Goal: Ask a question: Seek information or help from site administrators or community

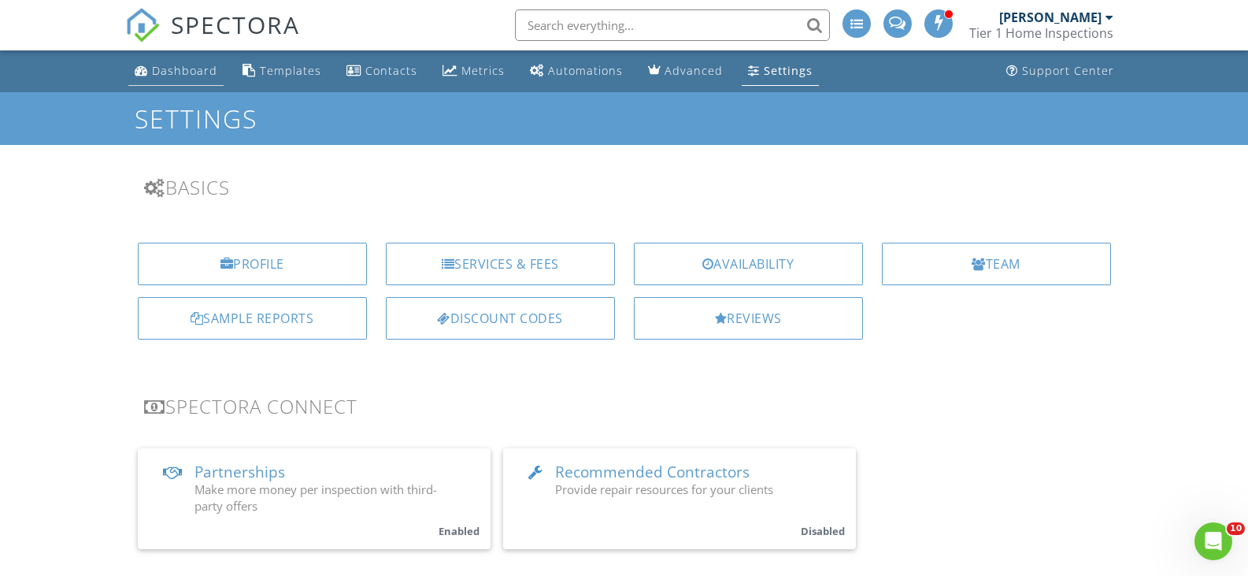
click at [186, 69] on div "Dashboard" at bounding box center [184, 70] width 65 height 15
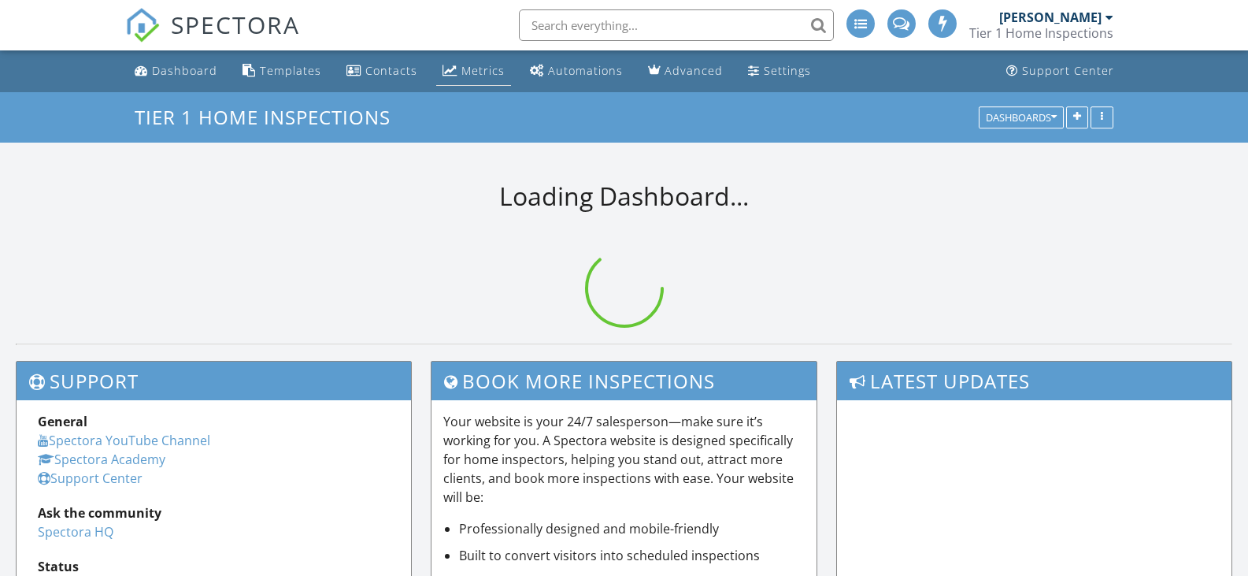
click at [471, 73] on div "Metrics" at bounding box center [482, 70] width 43 height 15
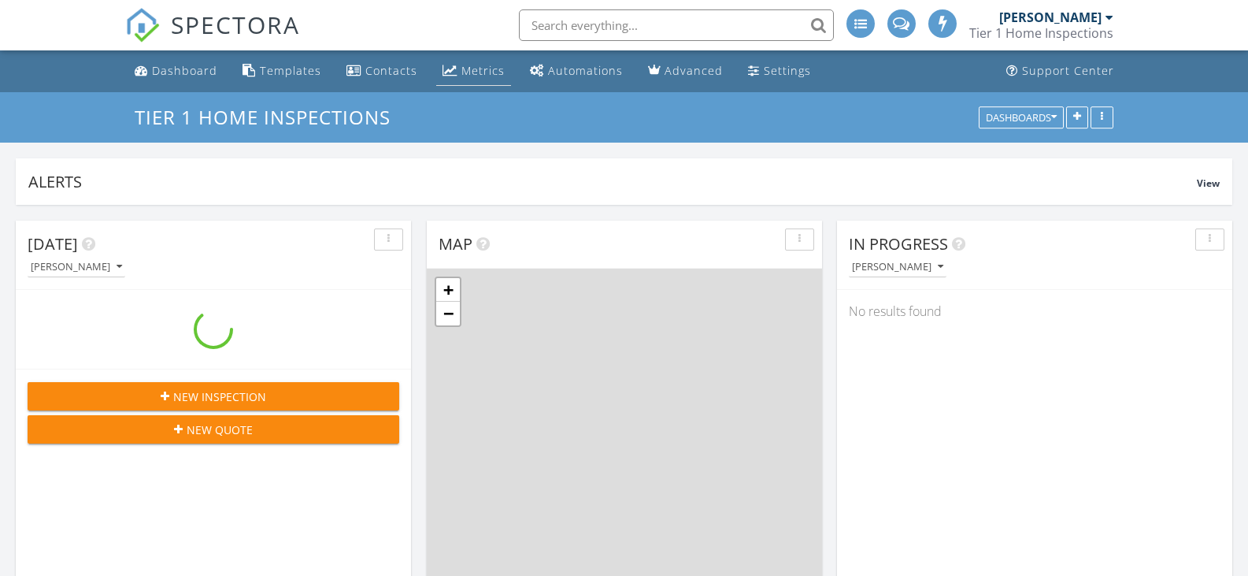
scroll to position [1458, 1273]
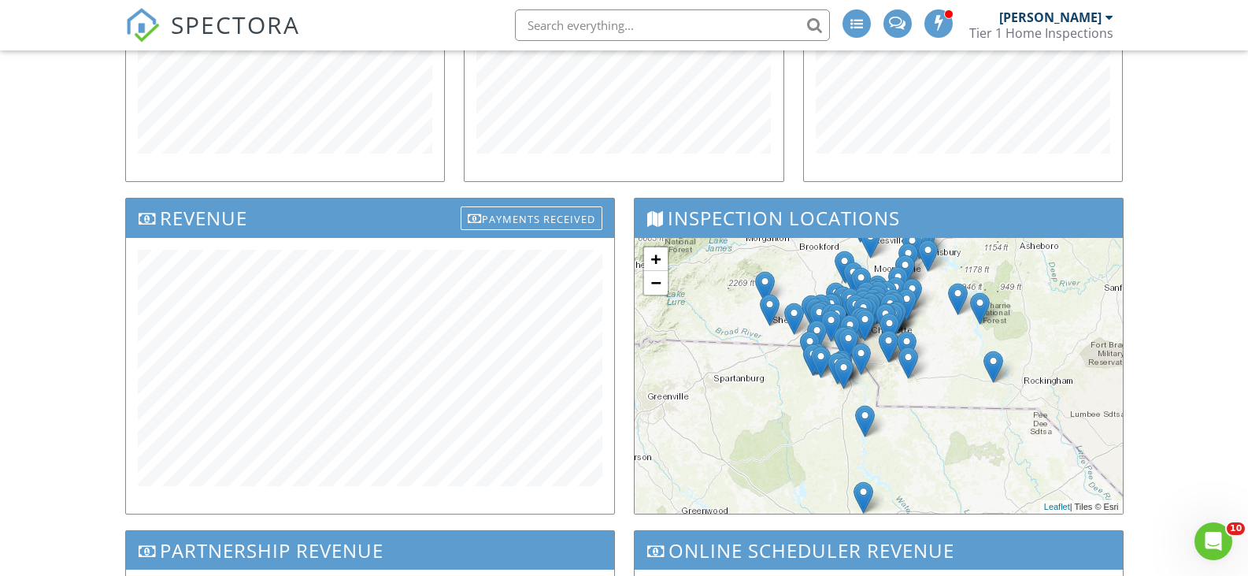
scroll to position [253, 0]
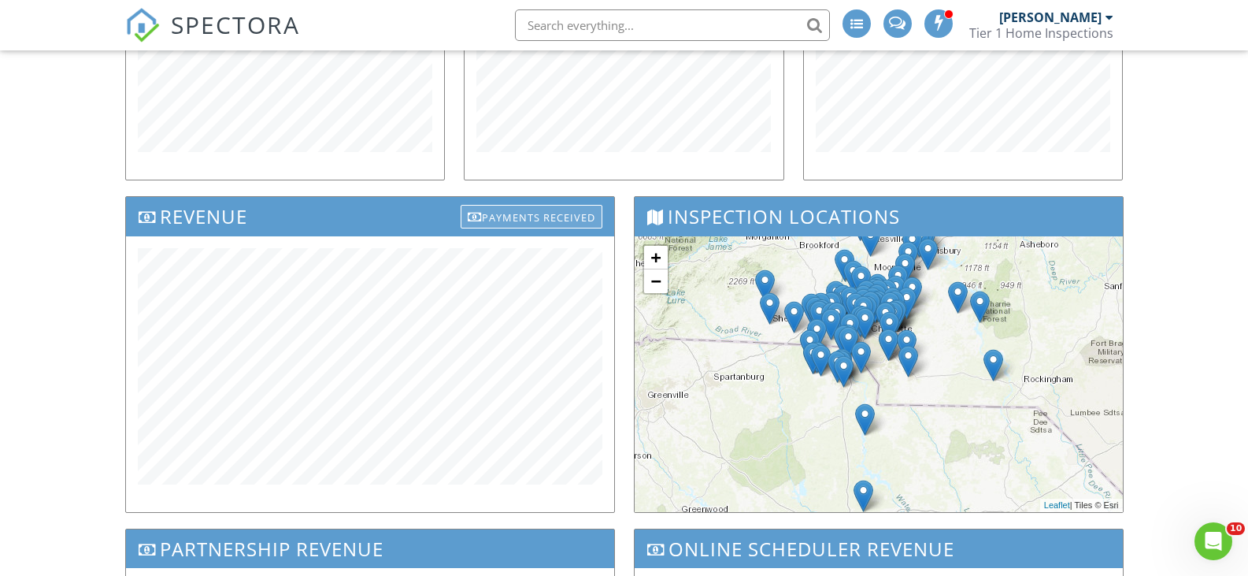
click at [552, 212] on div "Payments Received" at bounding box center [532, 217] width 142 height 24
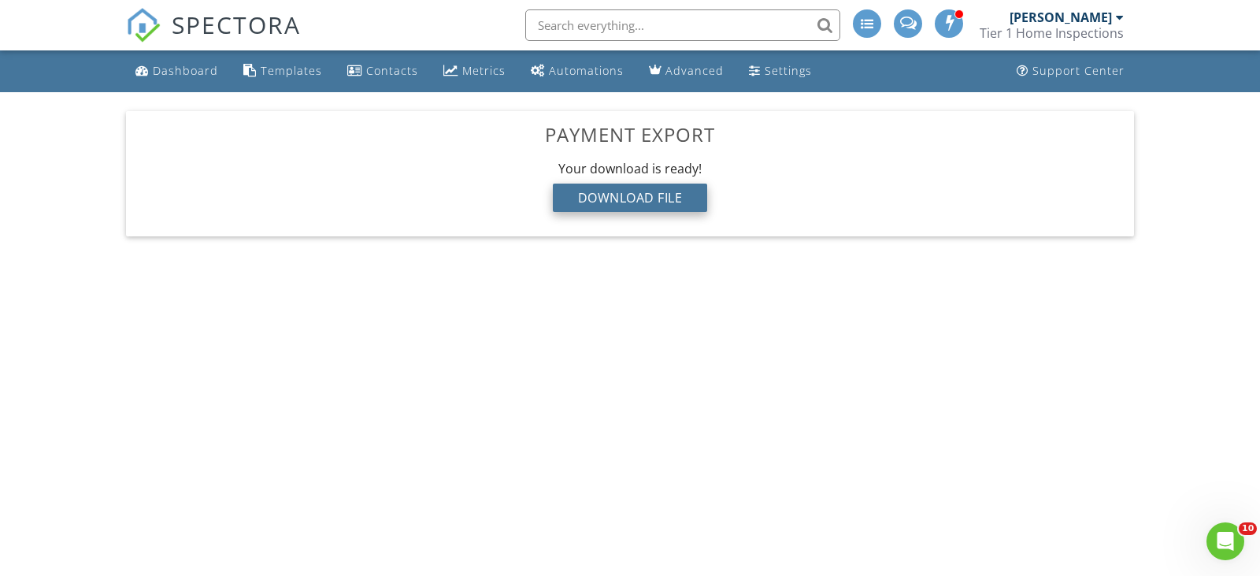
click at [633, 189] on div "Download File" at bounding box center [630, 197] width 155 height 28
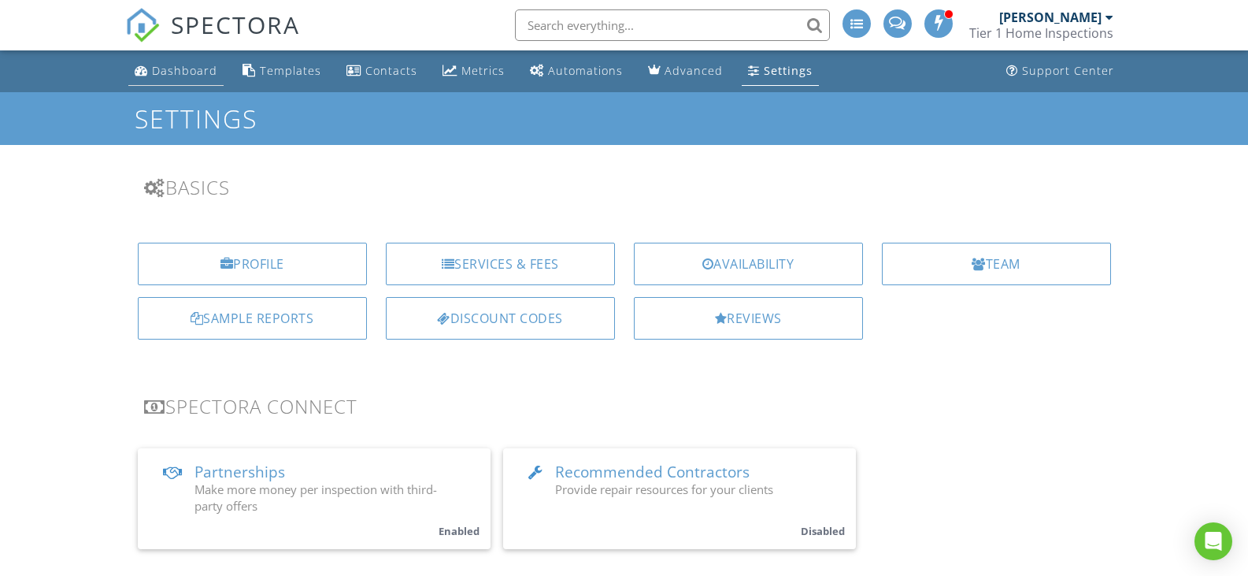
click at [169, 72] on div "Dashboard" at bounding box center [184, 70] width 65 height 15
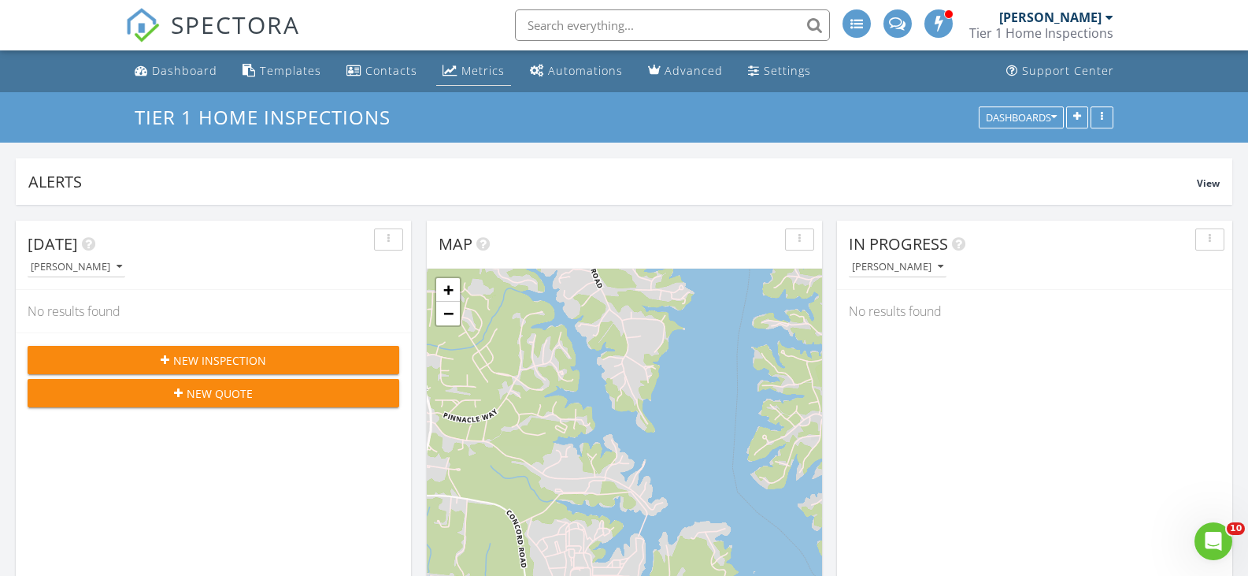
click at [463, 74] on div "Metrics" at bounding box center [482, 70] width 43 height 15
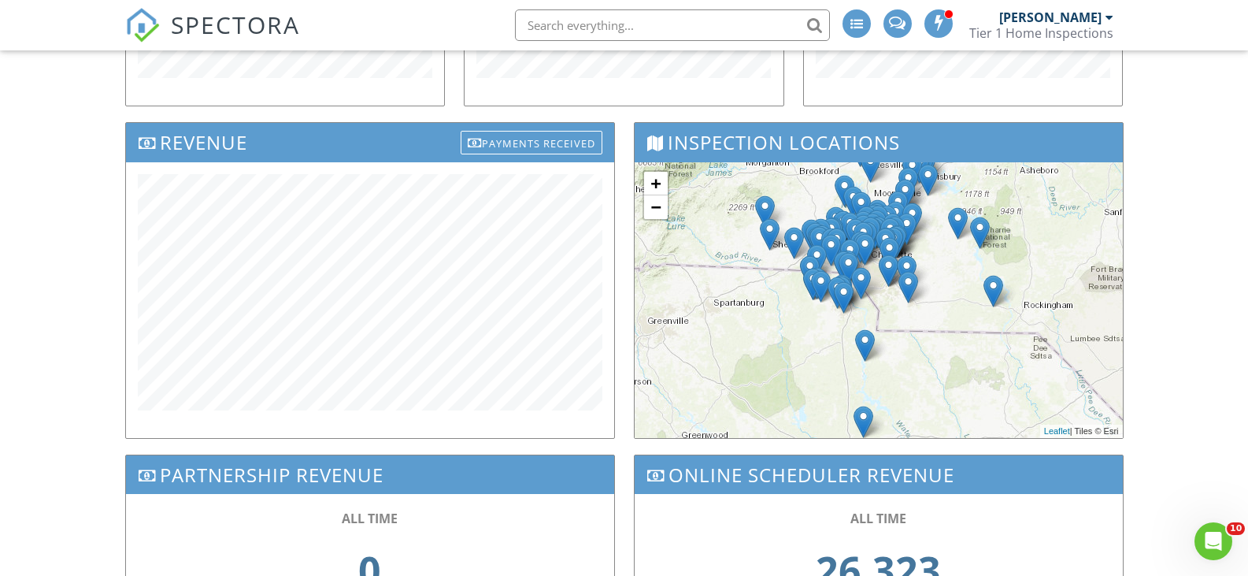
scroll to position [325, 0]
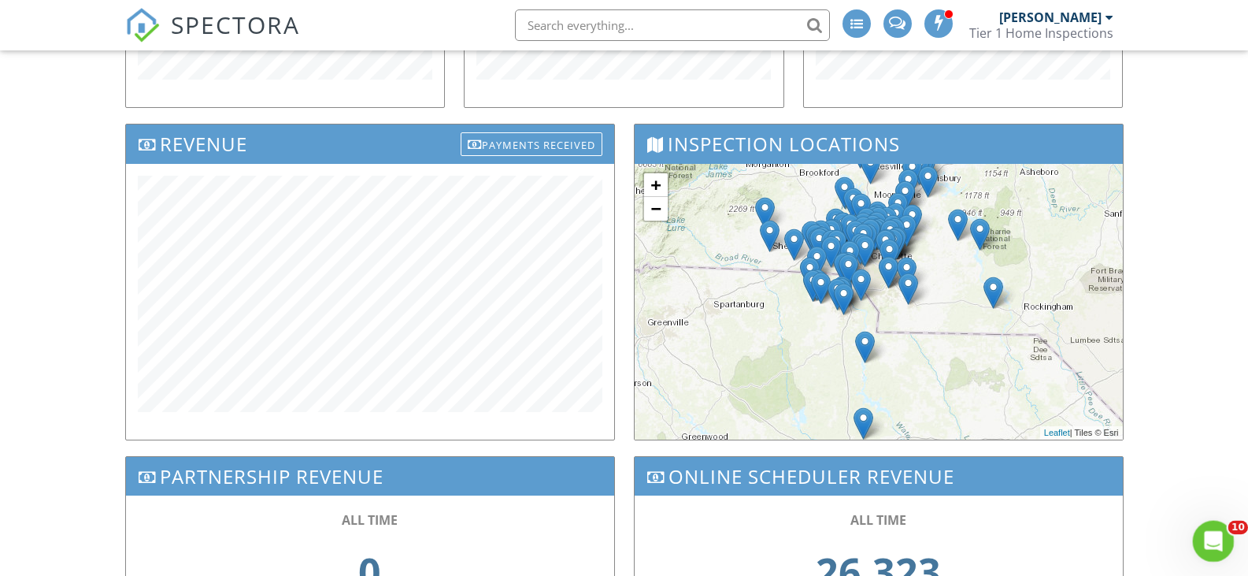
click at [1200, 533] on div "Open Intercom Messenger" at bounding box center [1211, 539] width 52 height 52
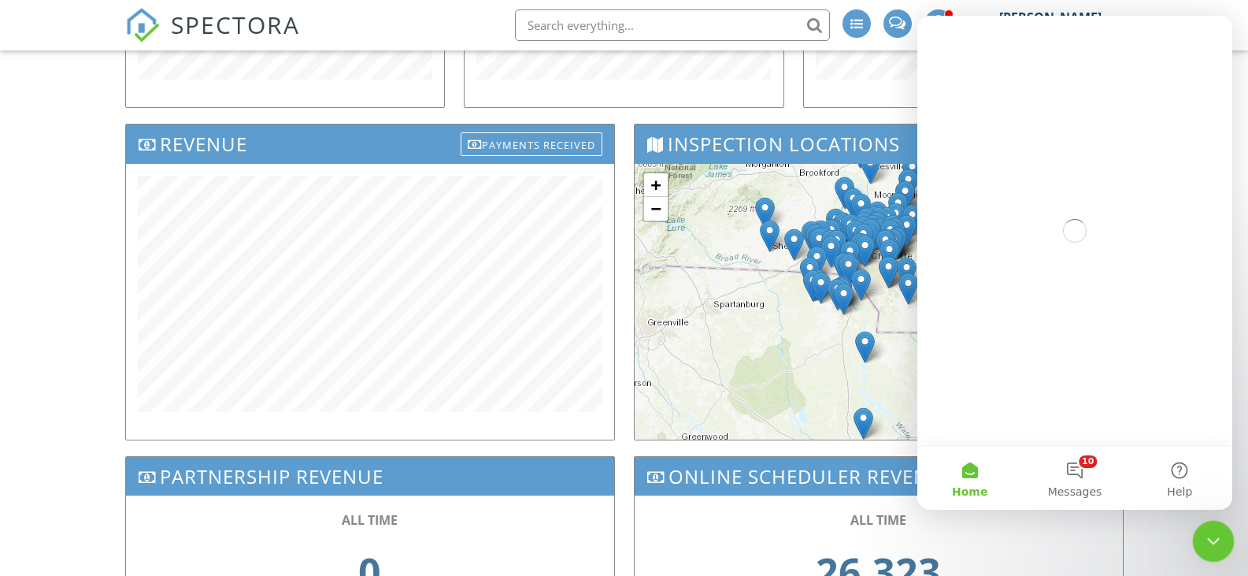
scroll to position [0, 0]
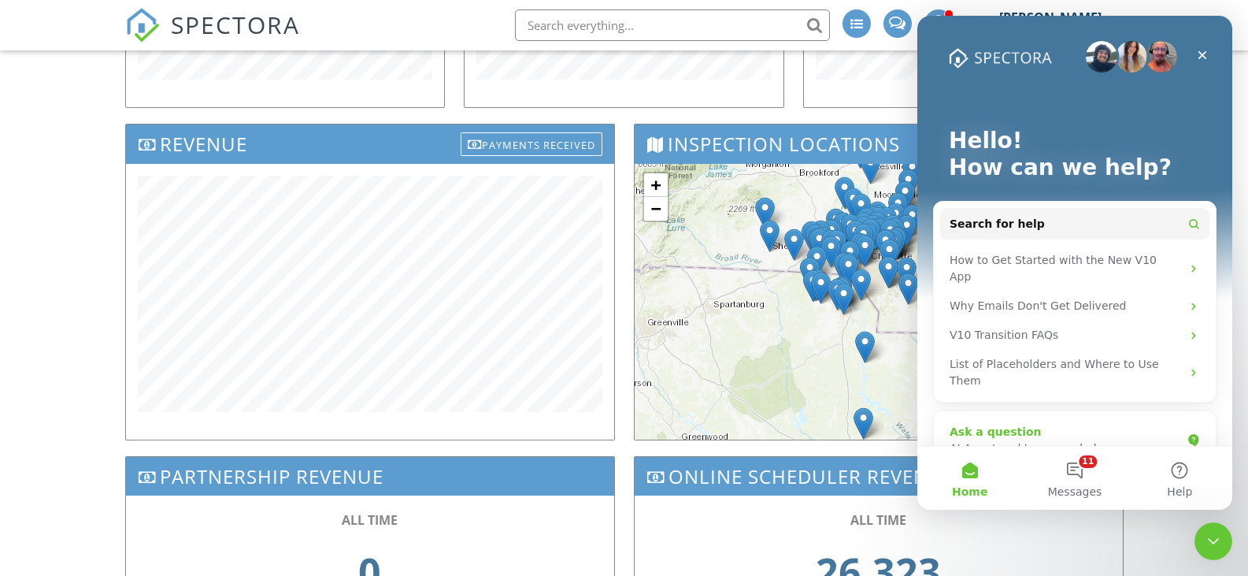
click at [1046, 440] on div "AI Agent and team can help" at bounding box center [1066, 448] width 232 height 17
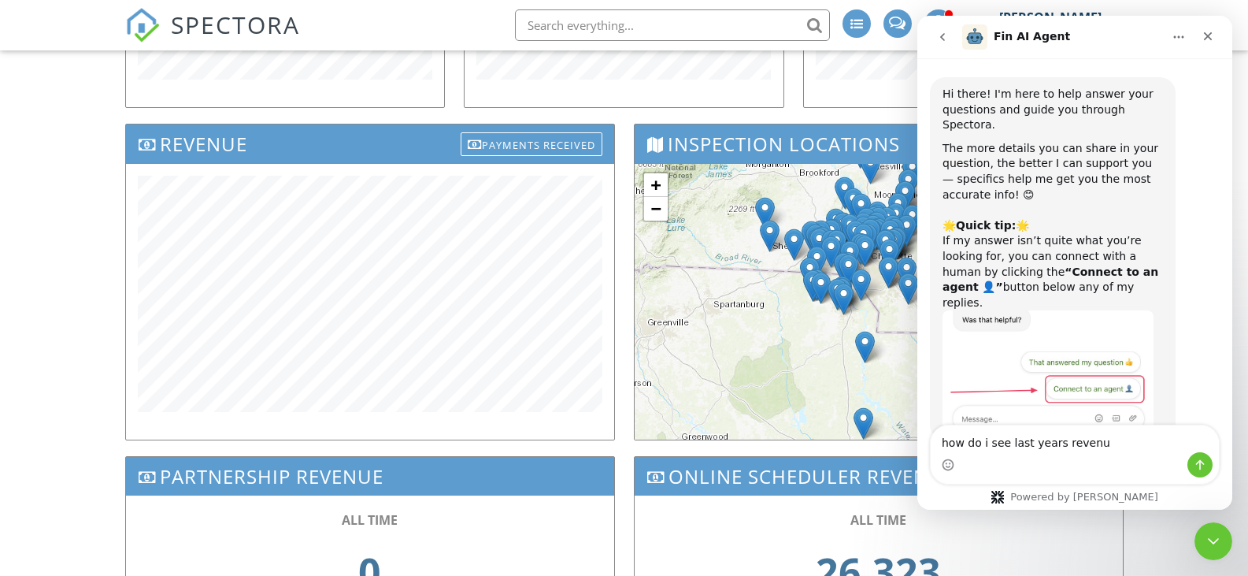
type textarea "how do i see last years revenue"
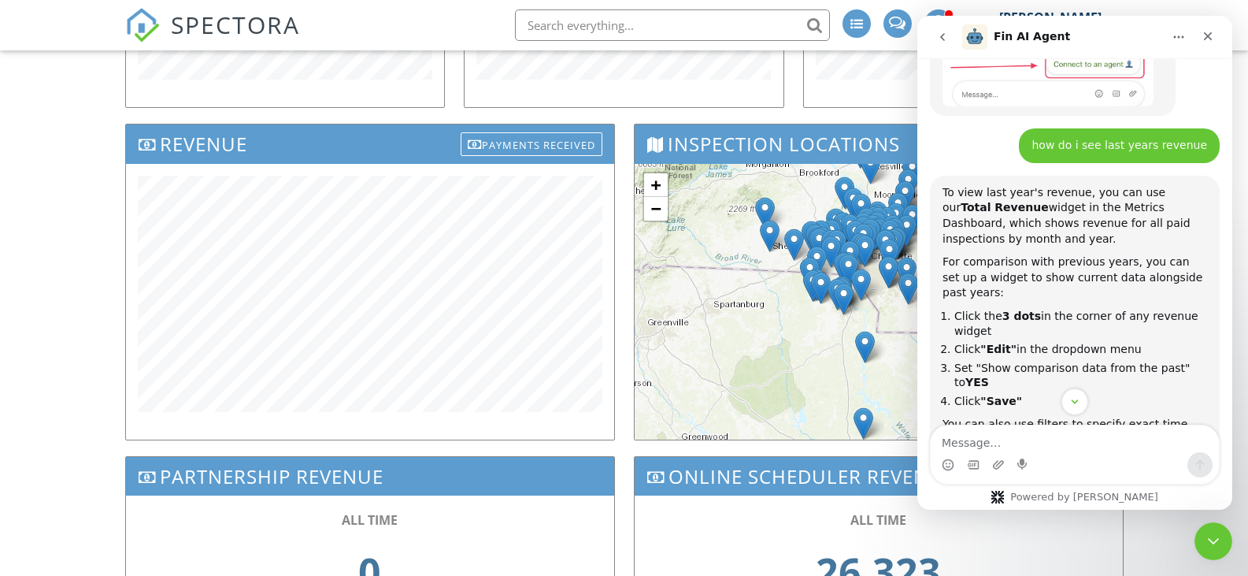
scroll to position [285, 0]
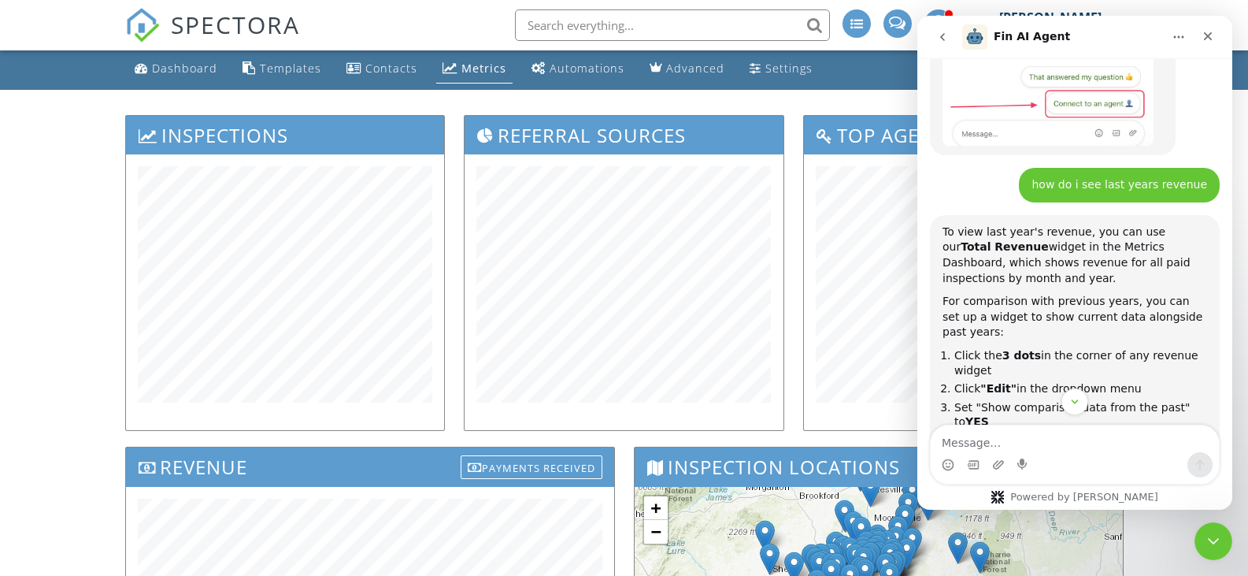
scroll to position [0, 0]
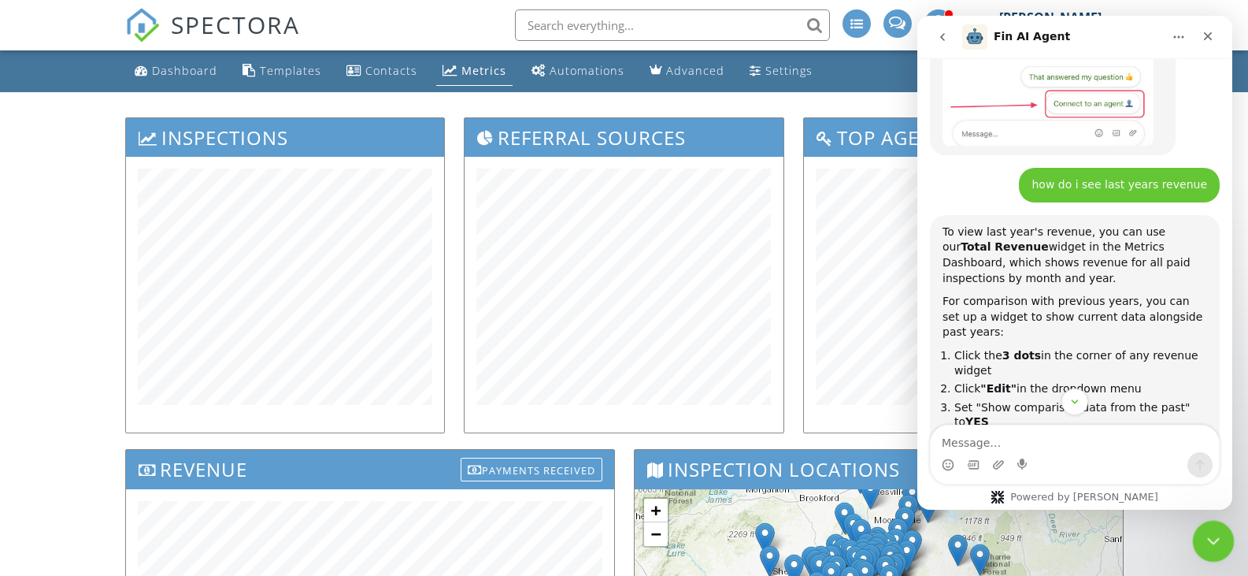
click at [1210, 530] on icon "Close Intercom Messenger" at bounding box center [1211, 538] width 19 height 19
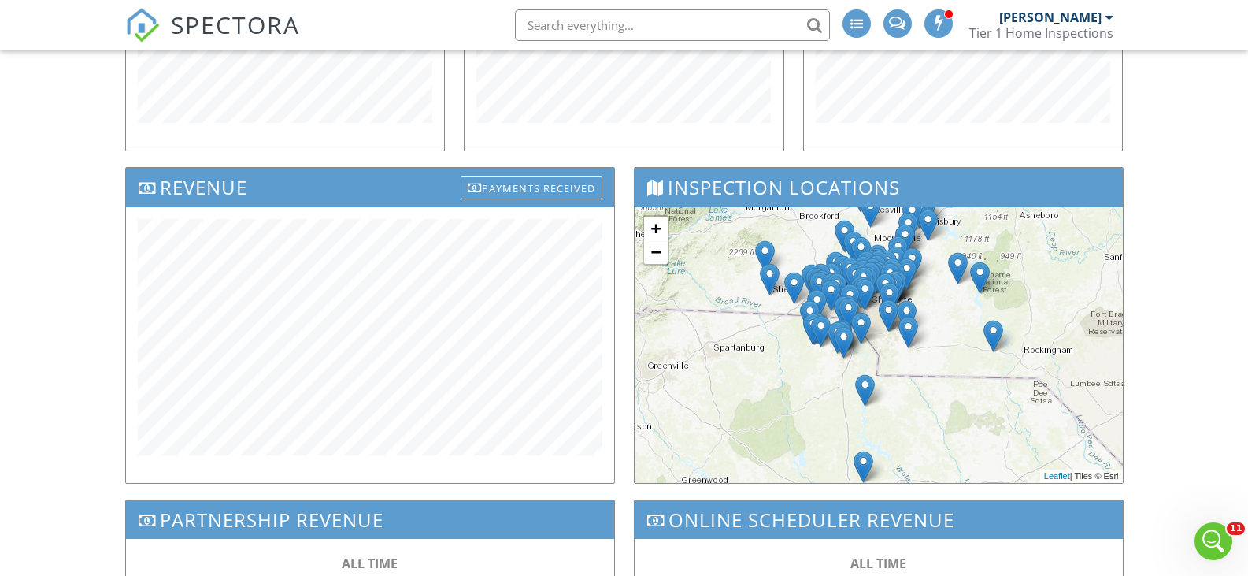
scroll to position [256, 0]
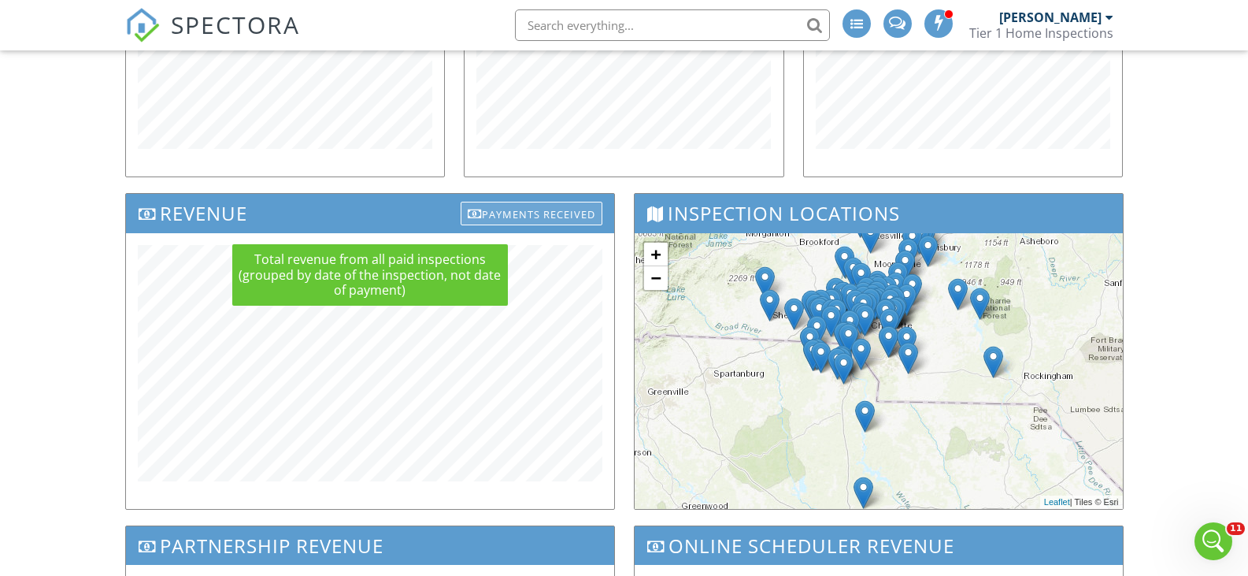
drag, startPoint x: 239, startPoint y: 208, endPoint x: 580, endPoint y: 216, distance: 341.1
click at [580, 216] on div "Payments Received" at bounding box center [532, 214] width 142 height 24
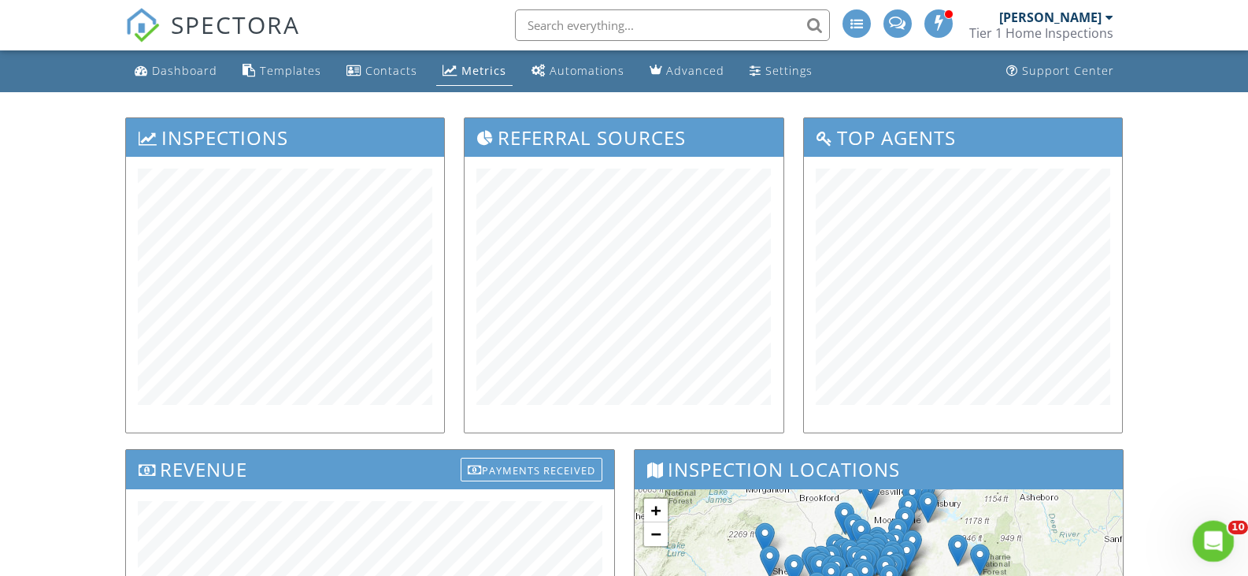
click at [1207, 539] on icon "Open Intercom Messenger" at bounding box center [1212, 539] width 26 height 26
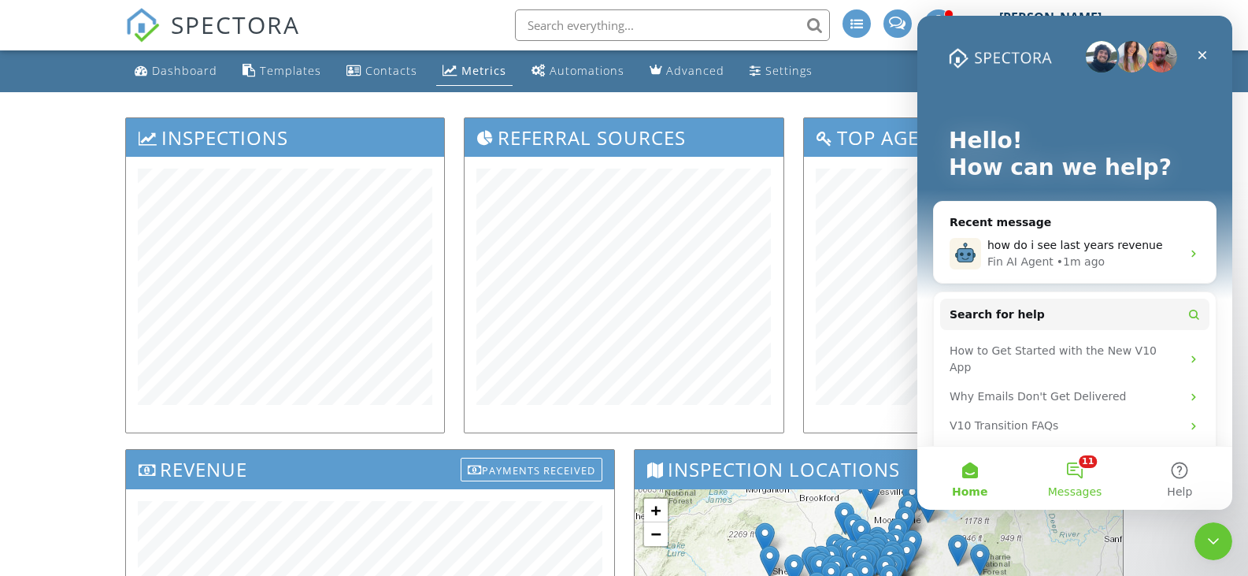
click at [1080, 467] on button "11 Messages" at bounding box center [1074, 478] width 105 height 63
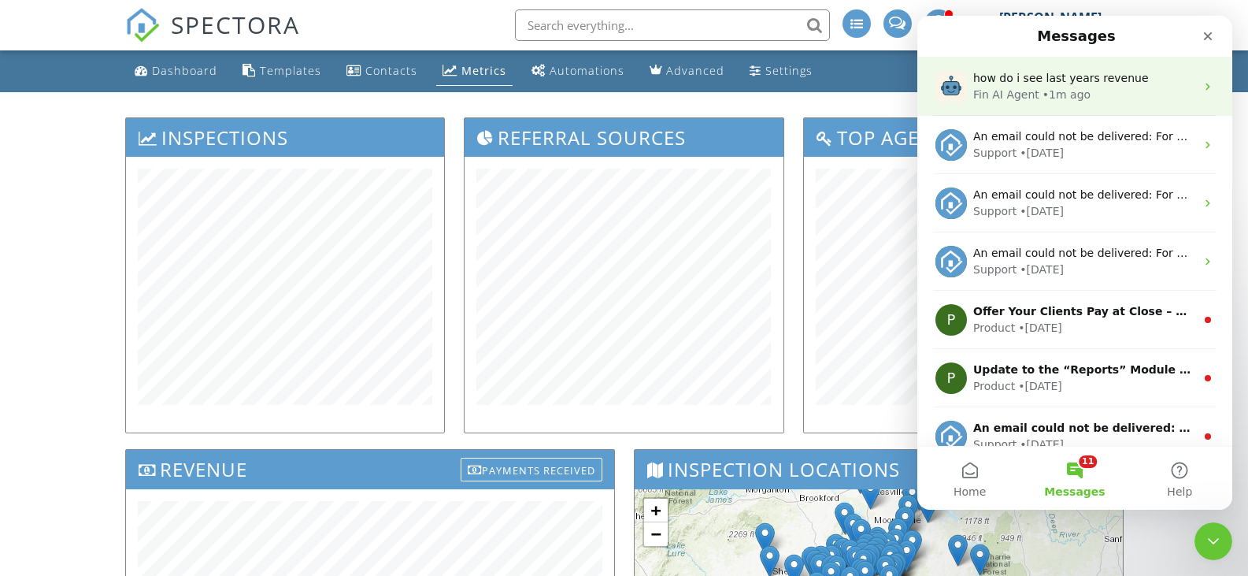
click at [1083, 101] on div "Fin AI Agent • 1m ago" at bounding box center [1084, 95] width 222 height 17
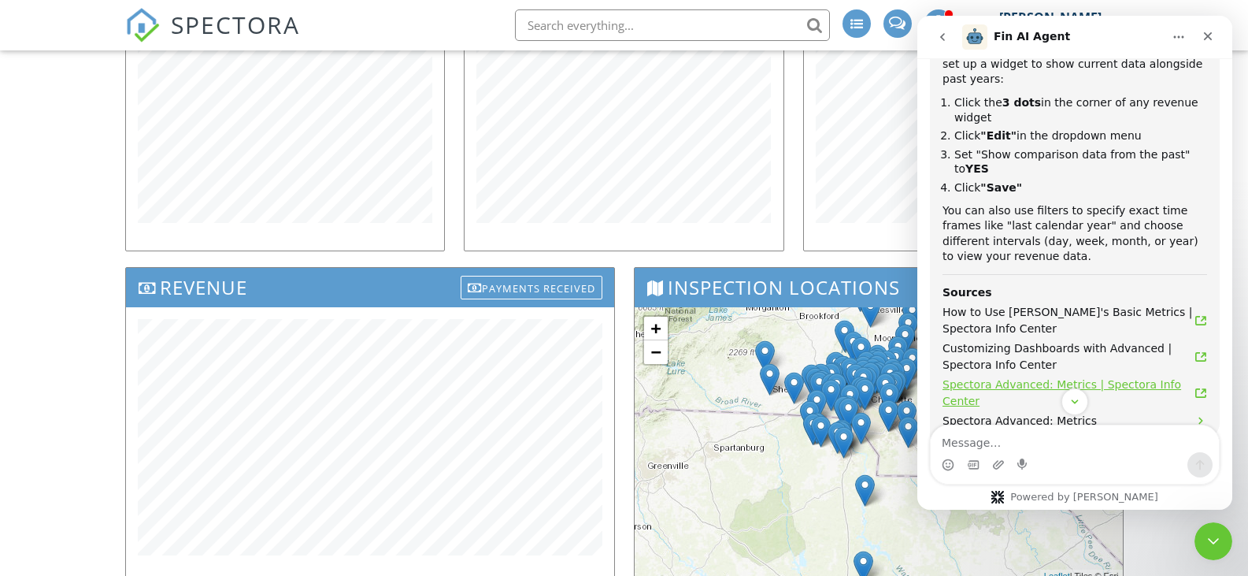
scroll to position [542, 0]
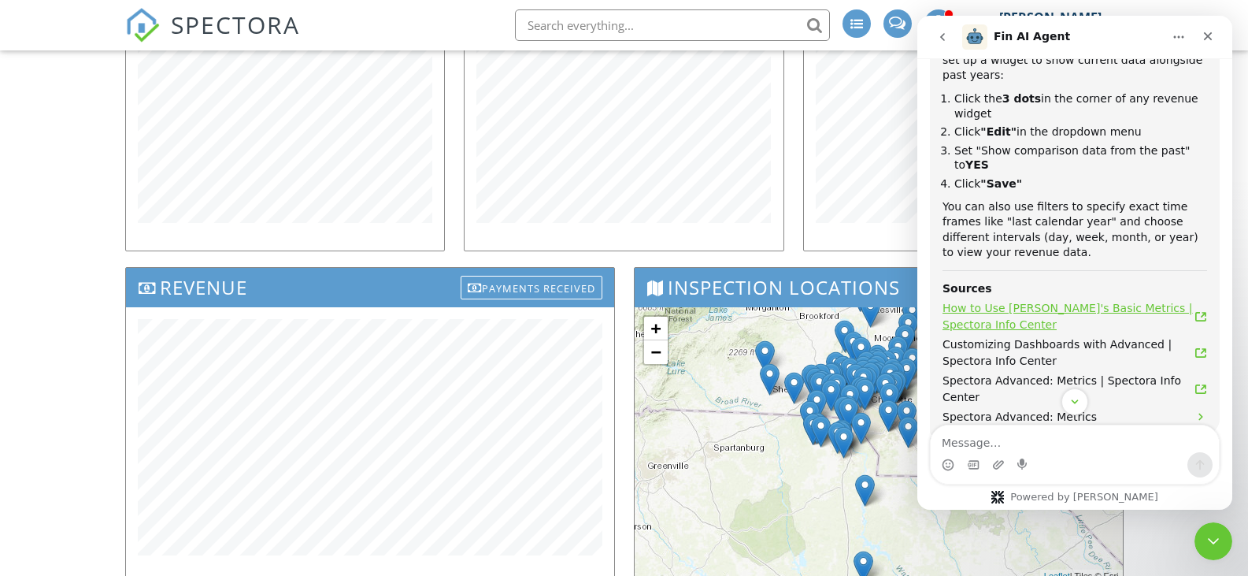
click at [1092, 300] on span "How to Use [PERSON_NAME]'s Basic Metrics | Spectora Info Center" at bounding box center [1069, 316] width 252 height 33
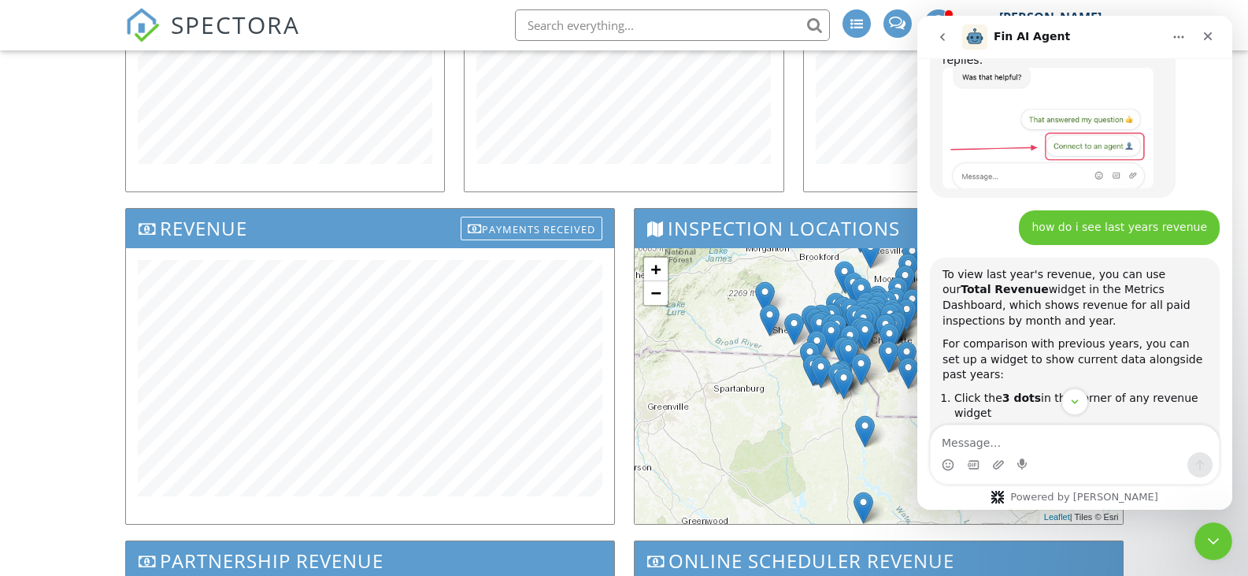
scroll to position [261, 0]
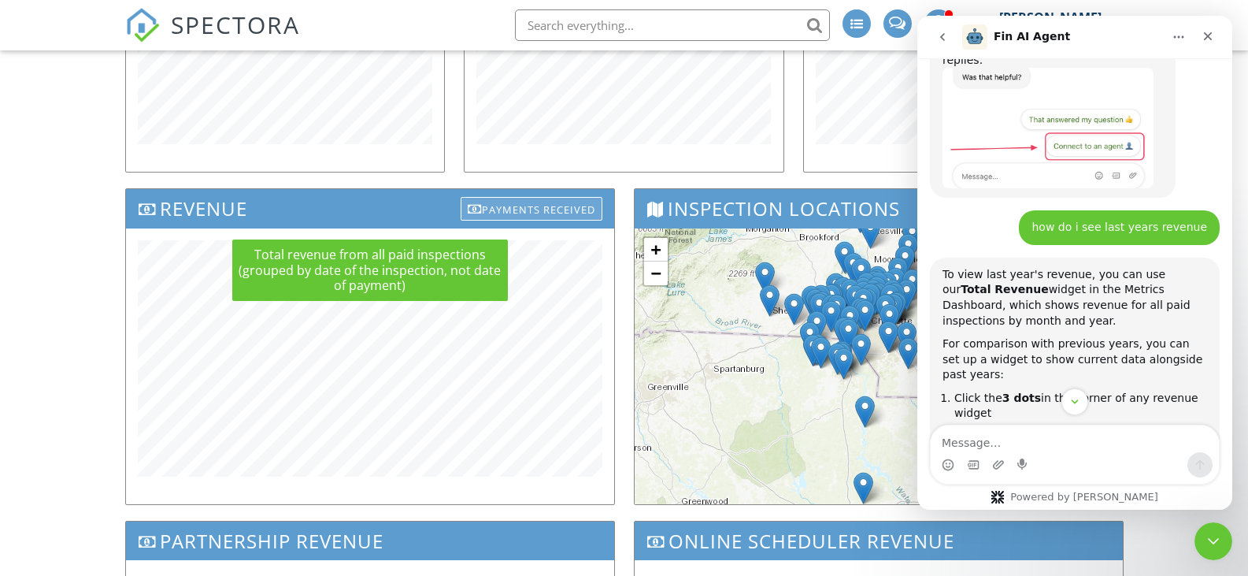
click at [545, 206] on div "Payments Received" at bounding box center [532, 209] width 142 height 24
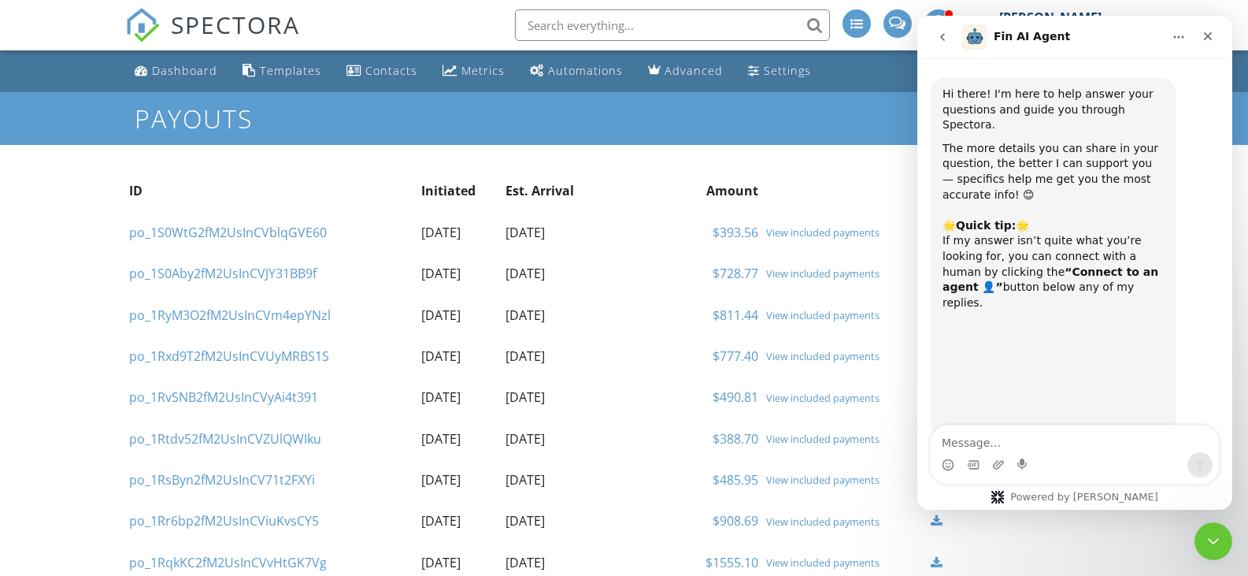
scroll to position [621, 0]
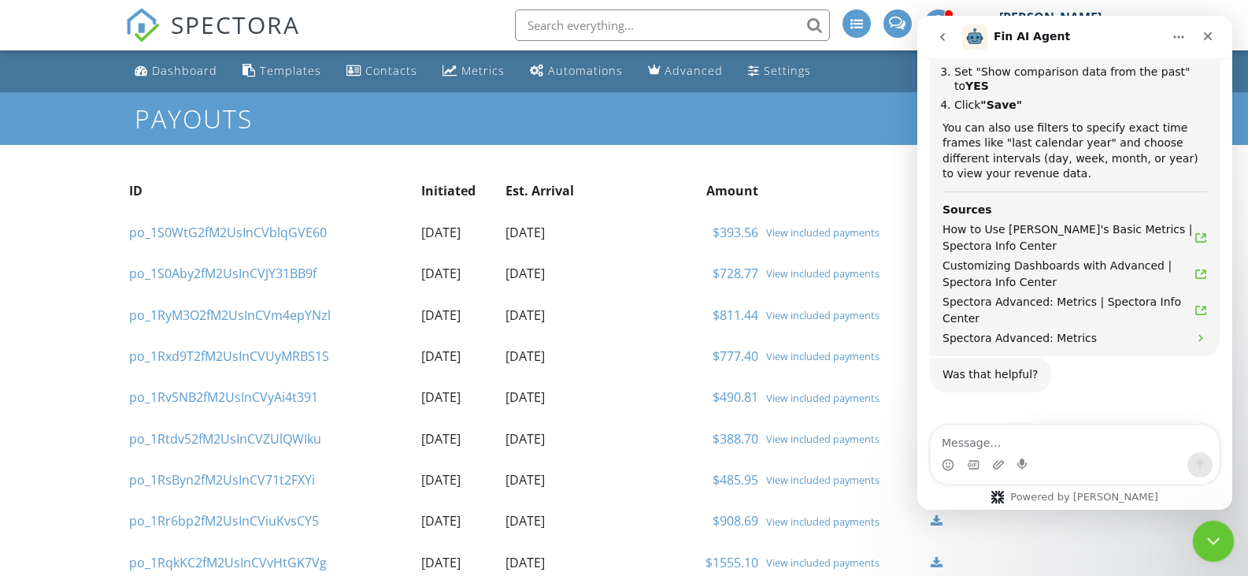
drag, startPoint x: 1212, startPoint y: 531, endPoint x: 2394, endPoint y: 1036, distance: 1285.6
click at [1213, 530] on icon "Close Intercom Messenger" at bounding box center [1211, 538] width 19 height 19
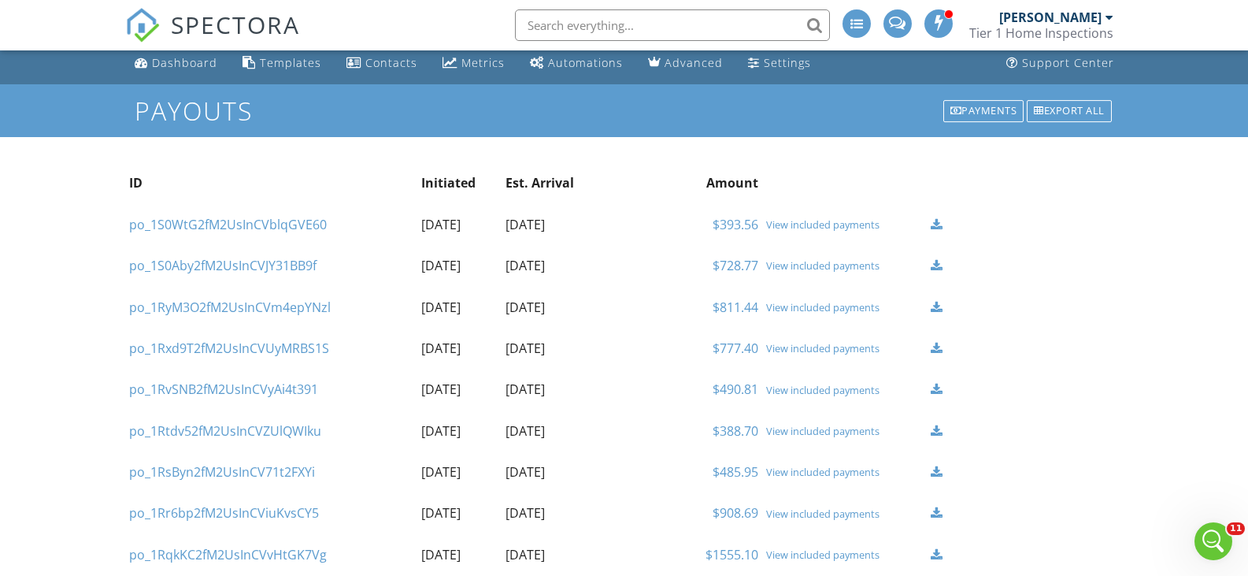
scroll to position [0, 0]
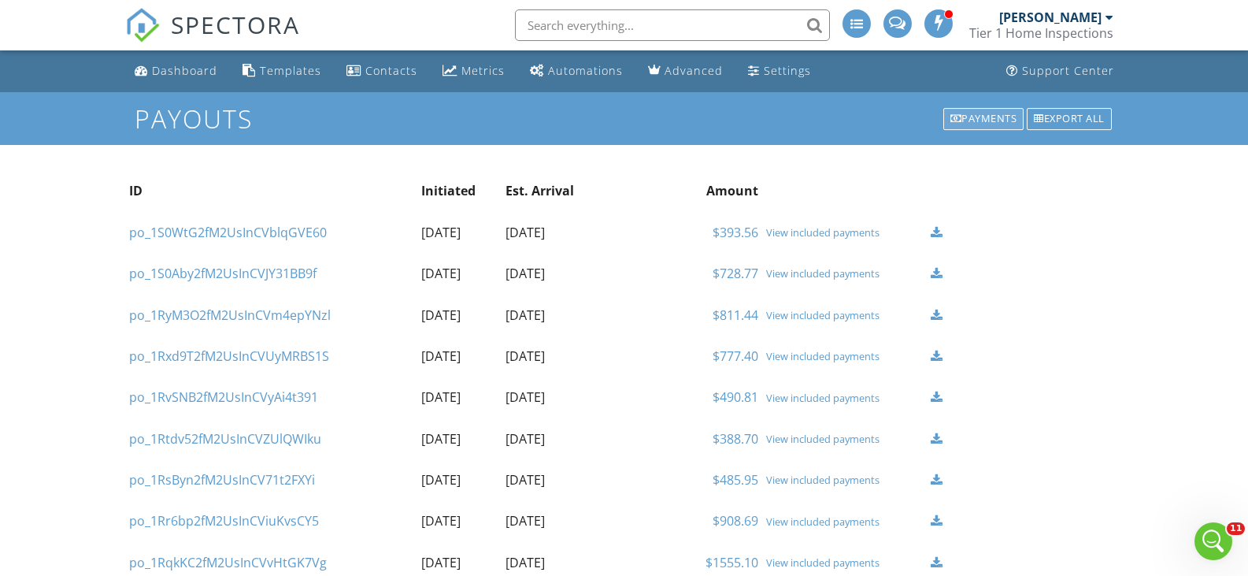
click at [1000, 118] on div "Payments" at bounding box center [983, 119] width 81 height 22
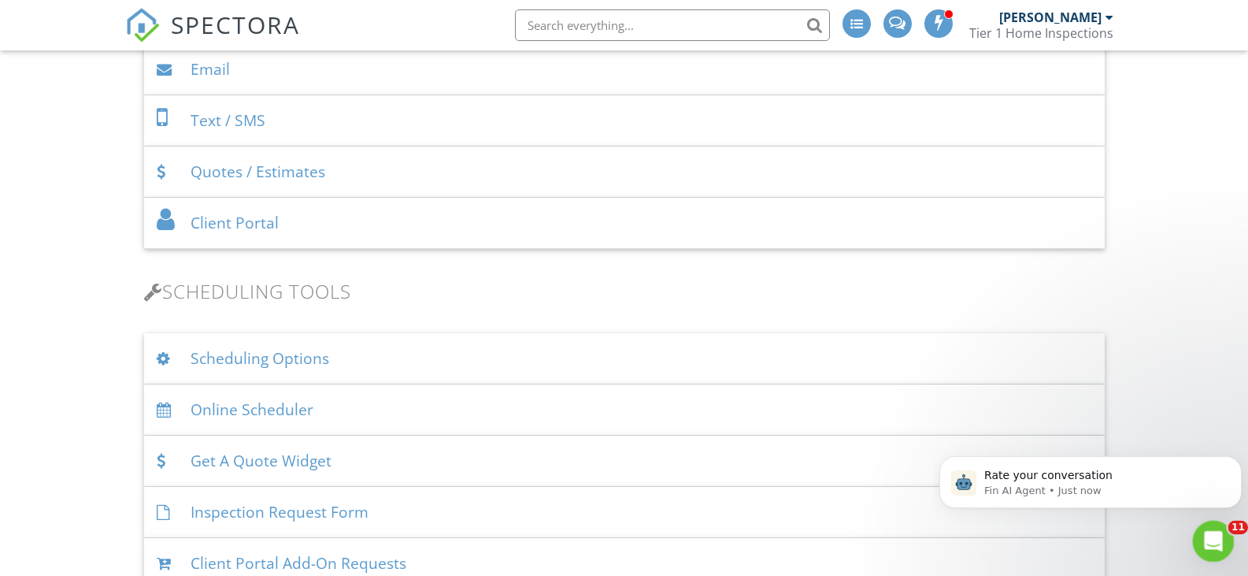
click at [1199, 528] on div "Open Intercom Messenger" at bounding box center [1211, 539] width 52 height 52
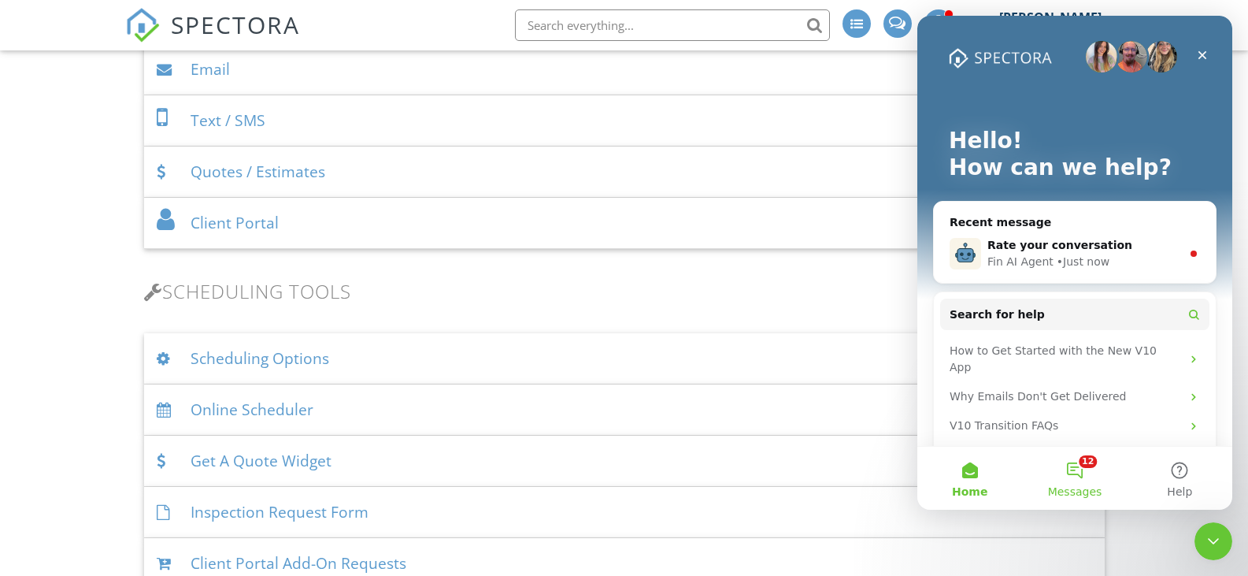
click at [1080, 476] on button "12 Messages" at bounding box center [1074, 478] width 105 height 63
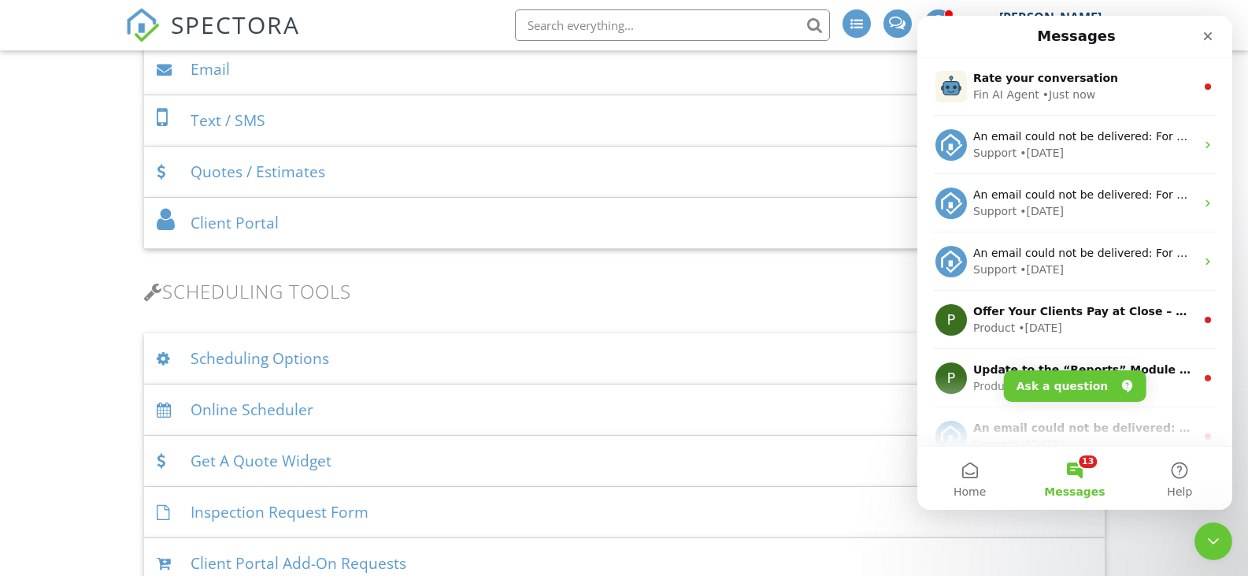
scroll to position [6, 0]
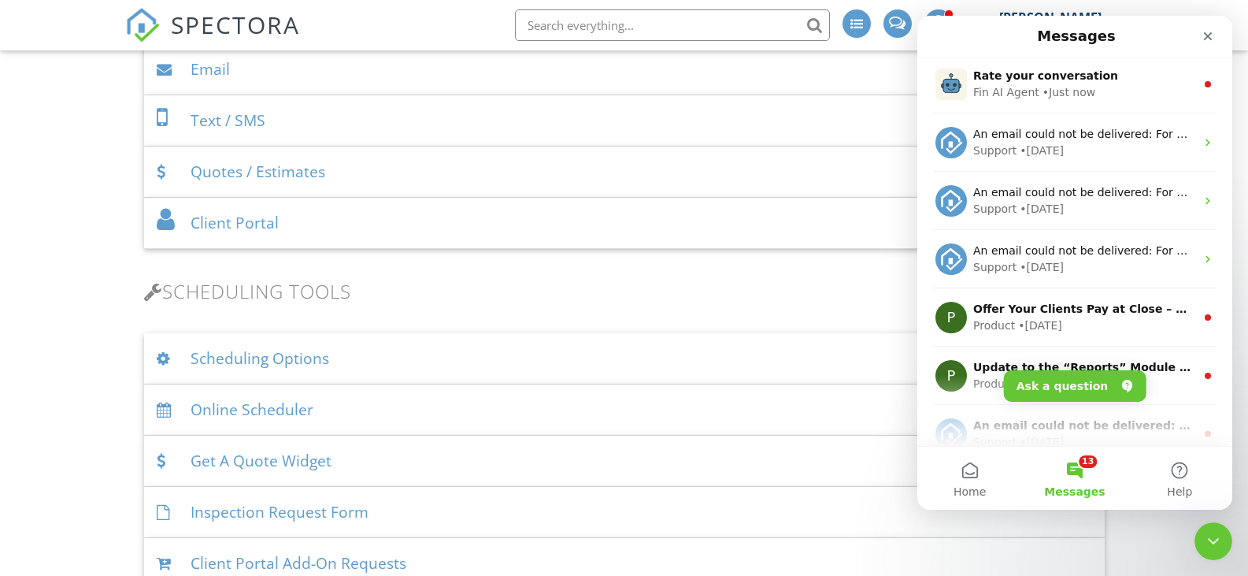
drag, startPoint x: 1225, startPoint y: 267, endPoint x: 2170, endPoint y: 113, distance: 957.4
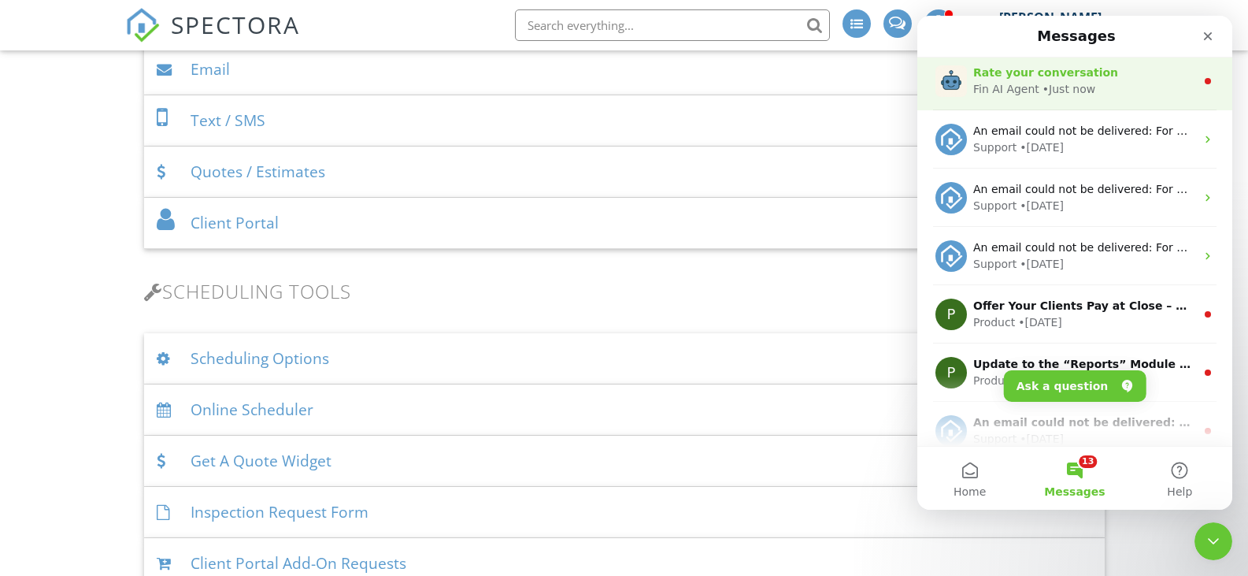
click at [1149, 97] on div "Fin AI Agent • Just now" at bounding box center [1084, 89] width 222 height 17
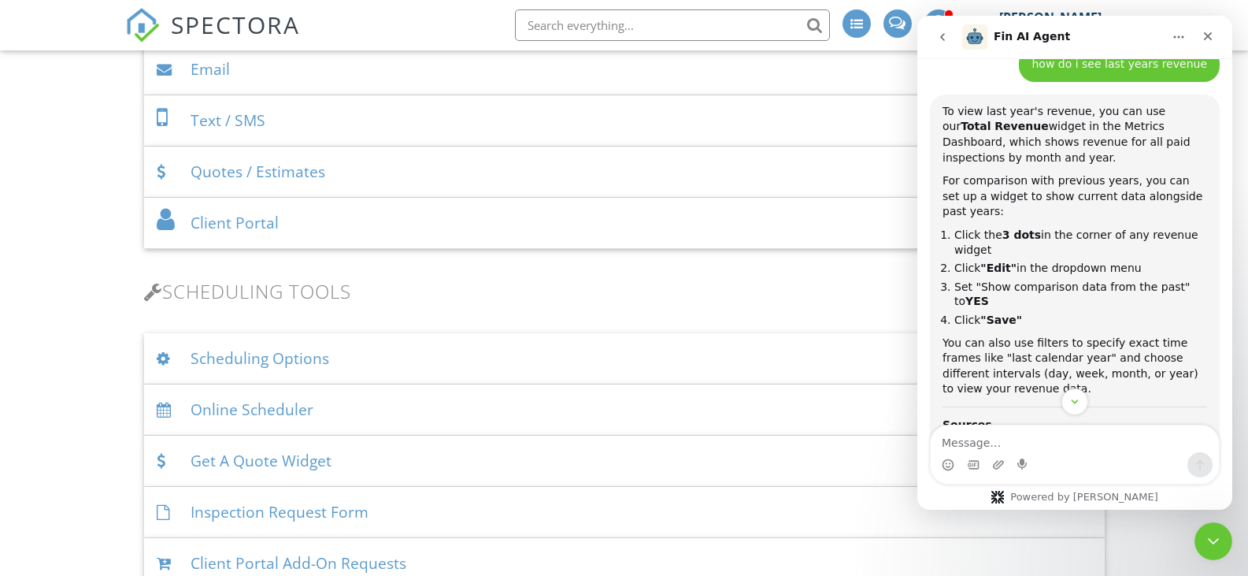
scroll to position [563, 0]
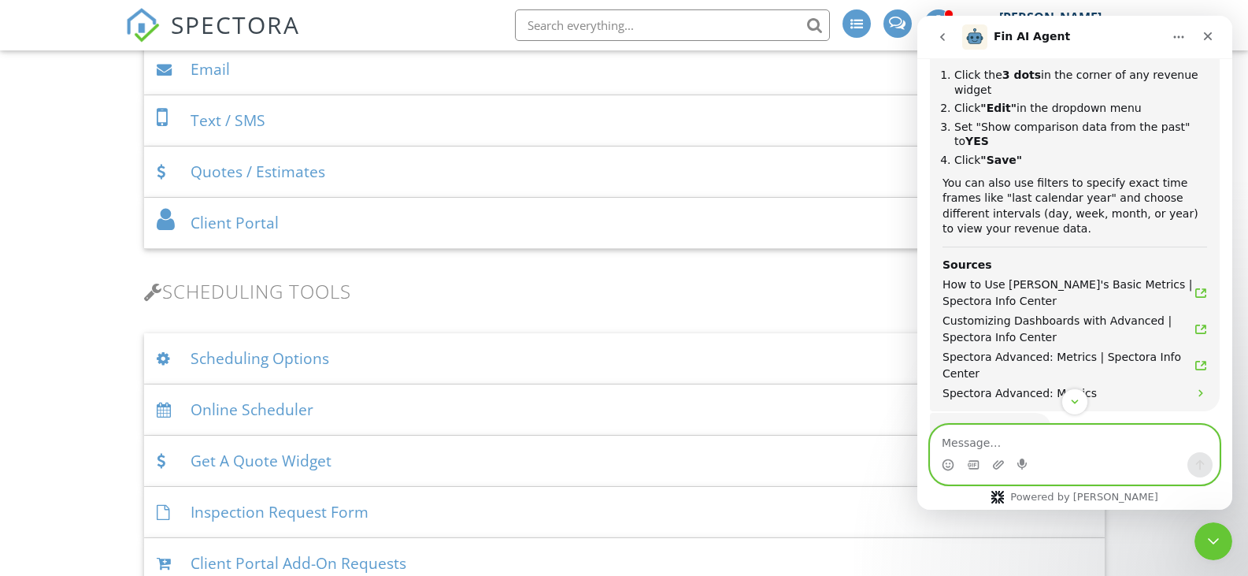
click at [1012, 446] on textarea "Message…" at bounding box center [1075, 438] width 288 height 27
type textarea "how to see total revenue for 2024"
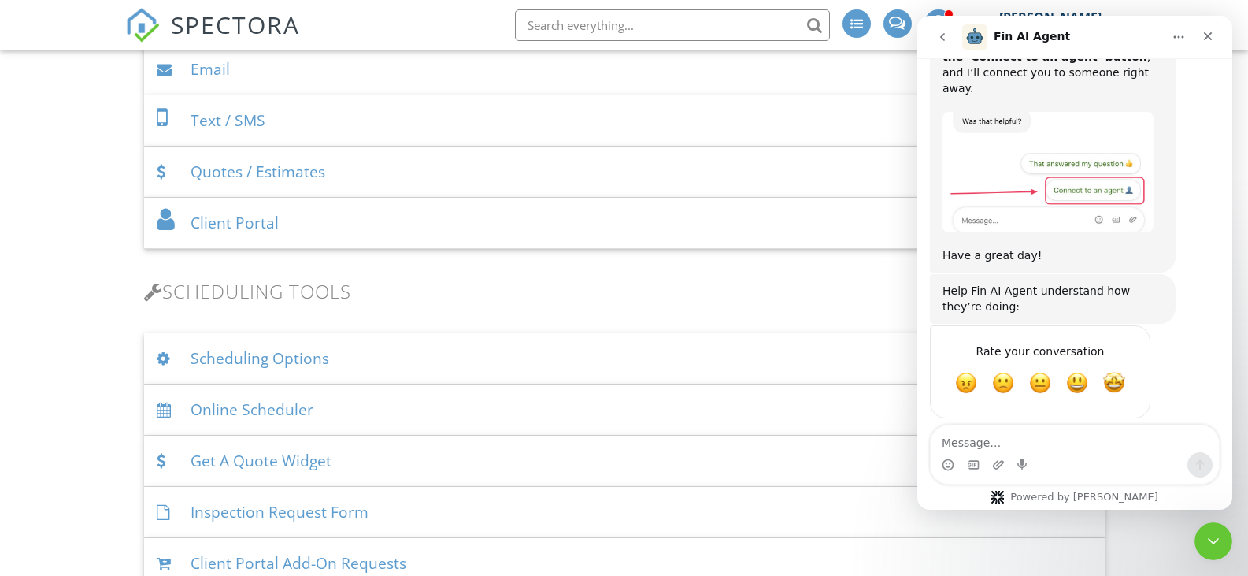
scroll to position [0, 0]
